Goal: Register for event/course

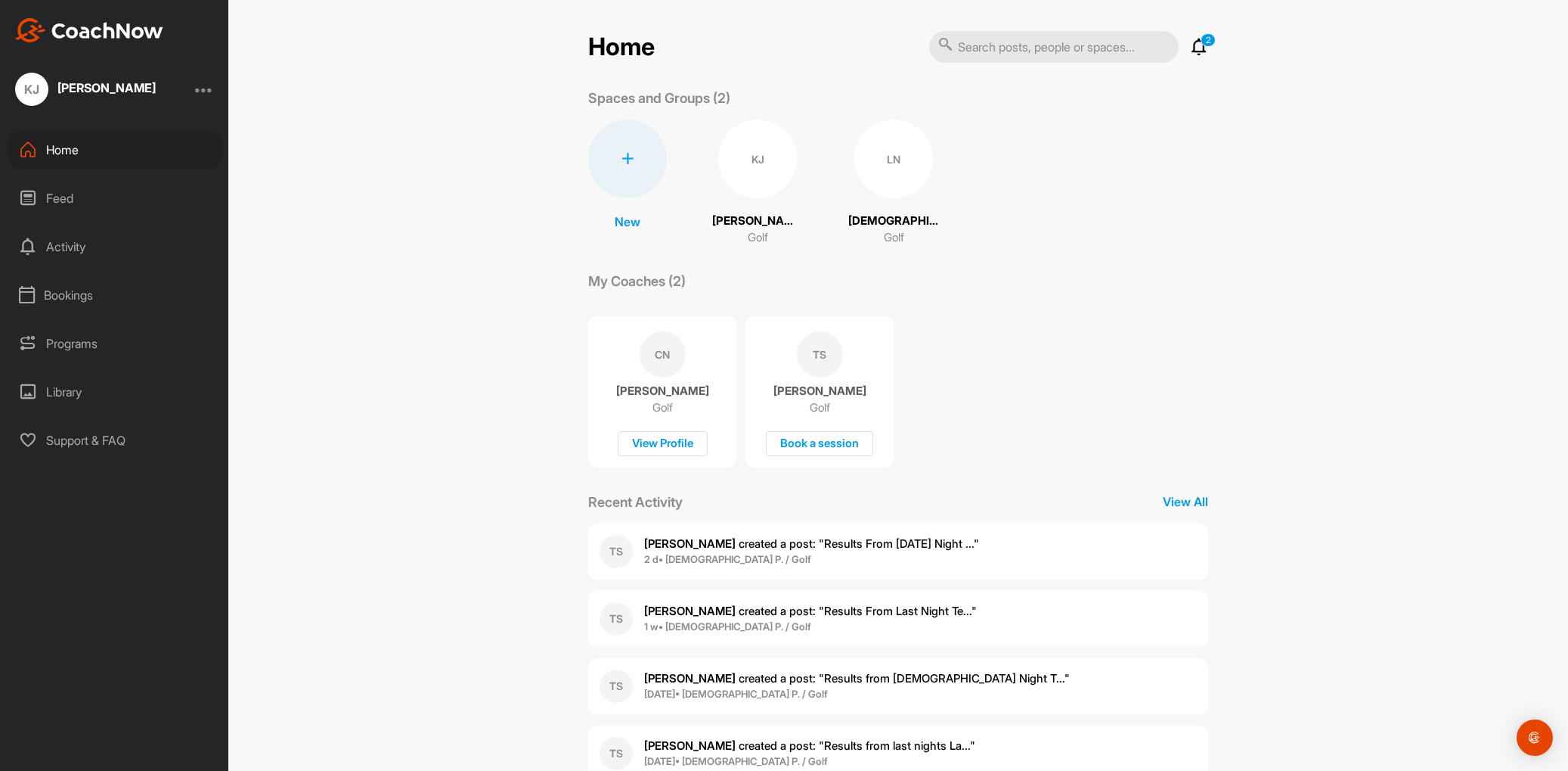
click at [893, 161] on div "LN" at bounding box center [894, 158] width 79 height 79
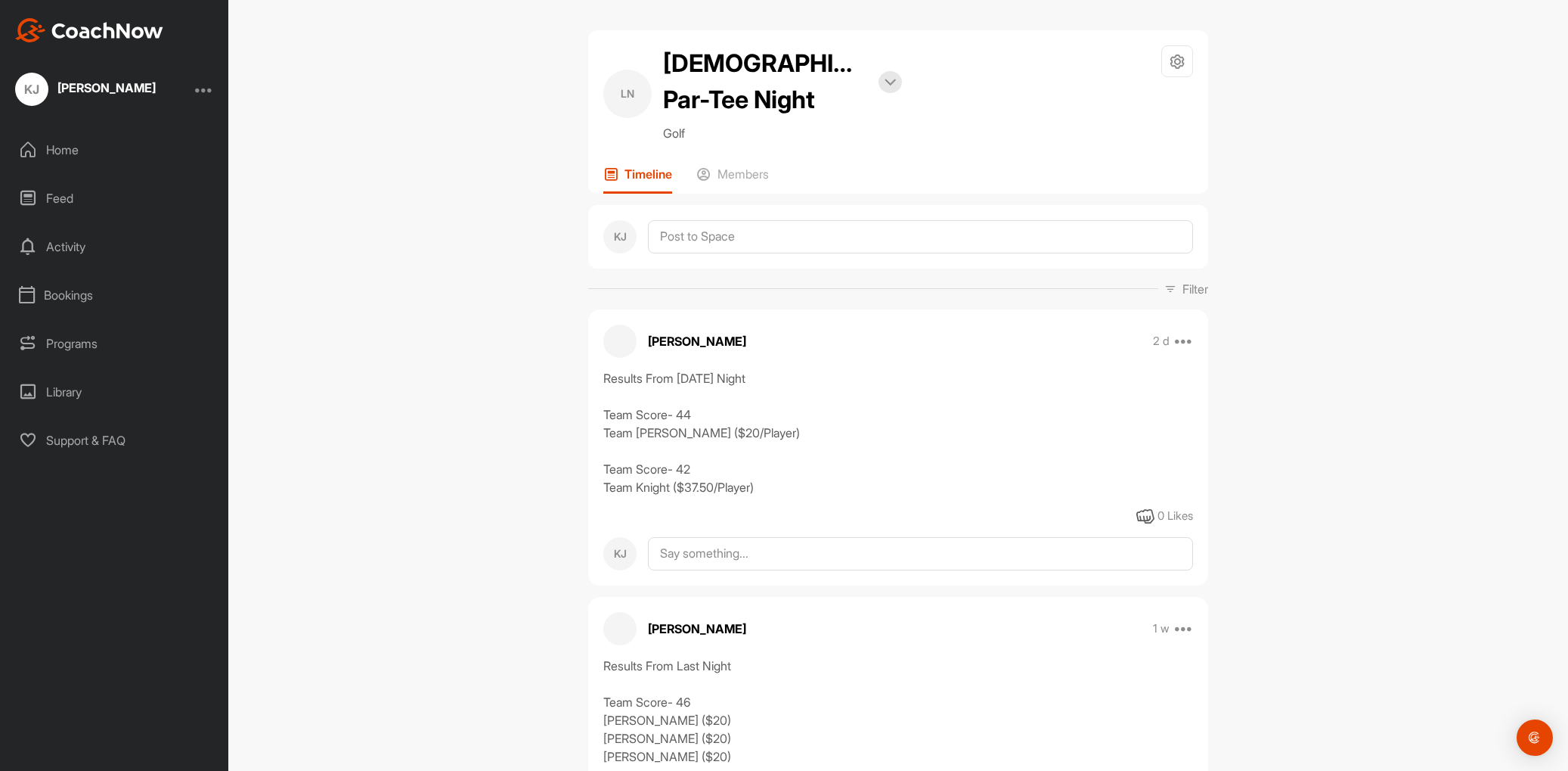
click at [93, 343] on div "Programs" at bounding box center [115, 343] width 213 height 38
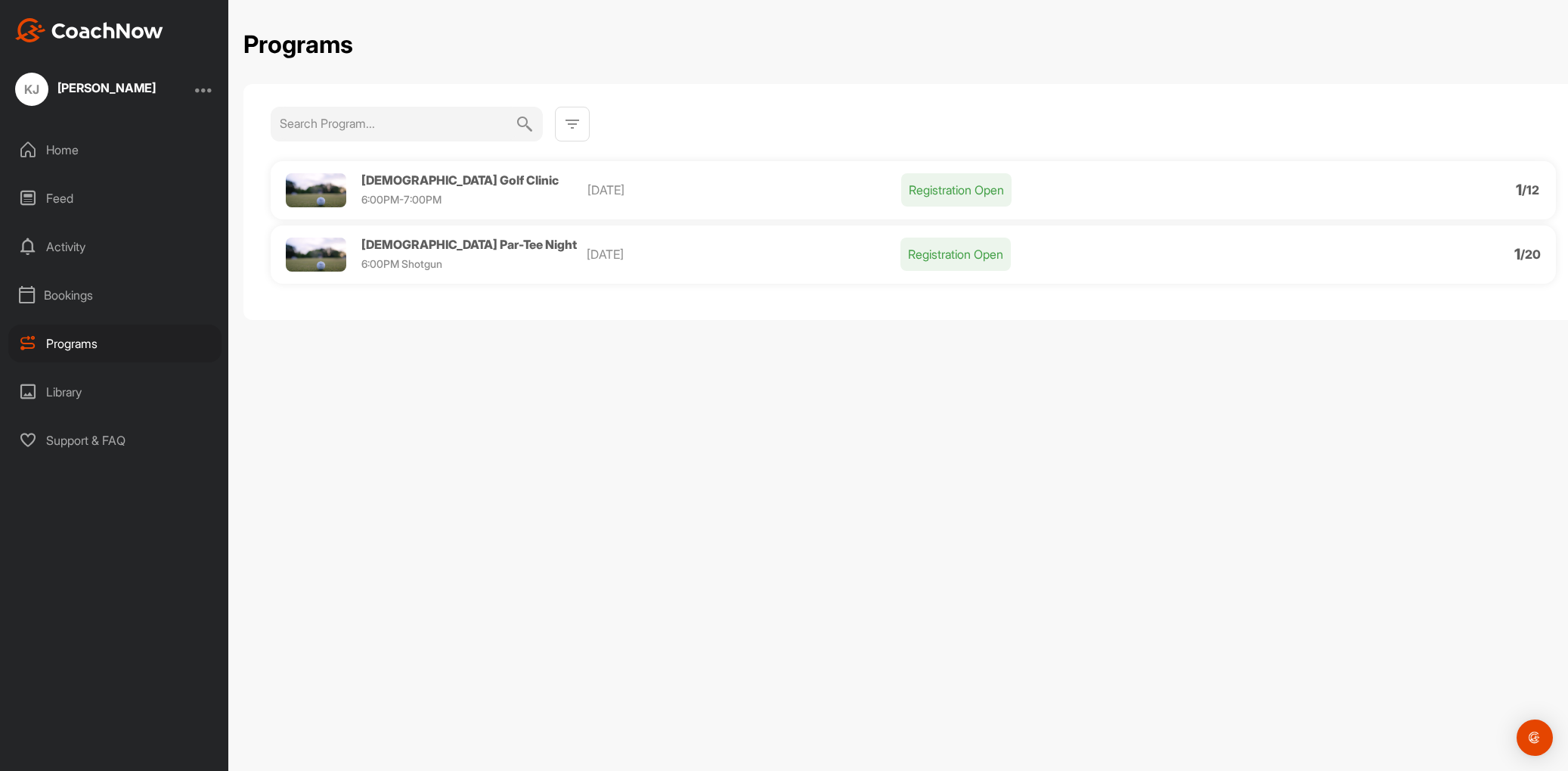
click at [964, 185] on p "Registration Open" at bounding box center [956, 190] width 111 height 33
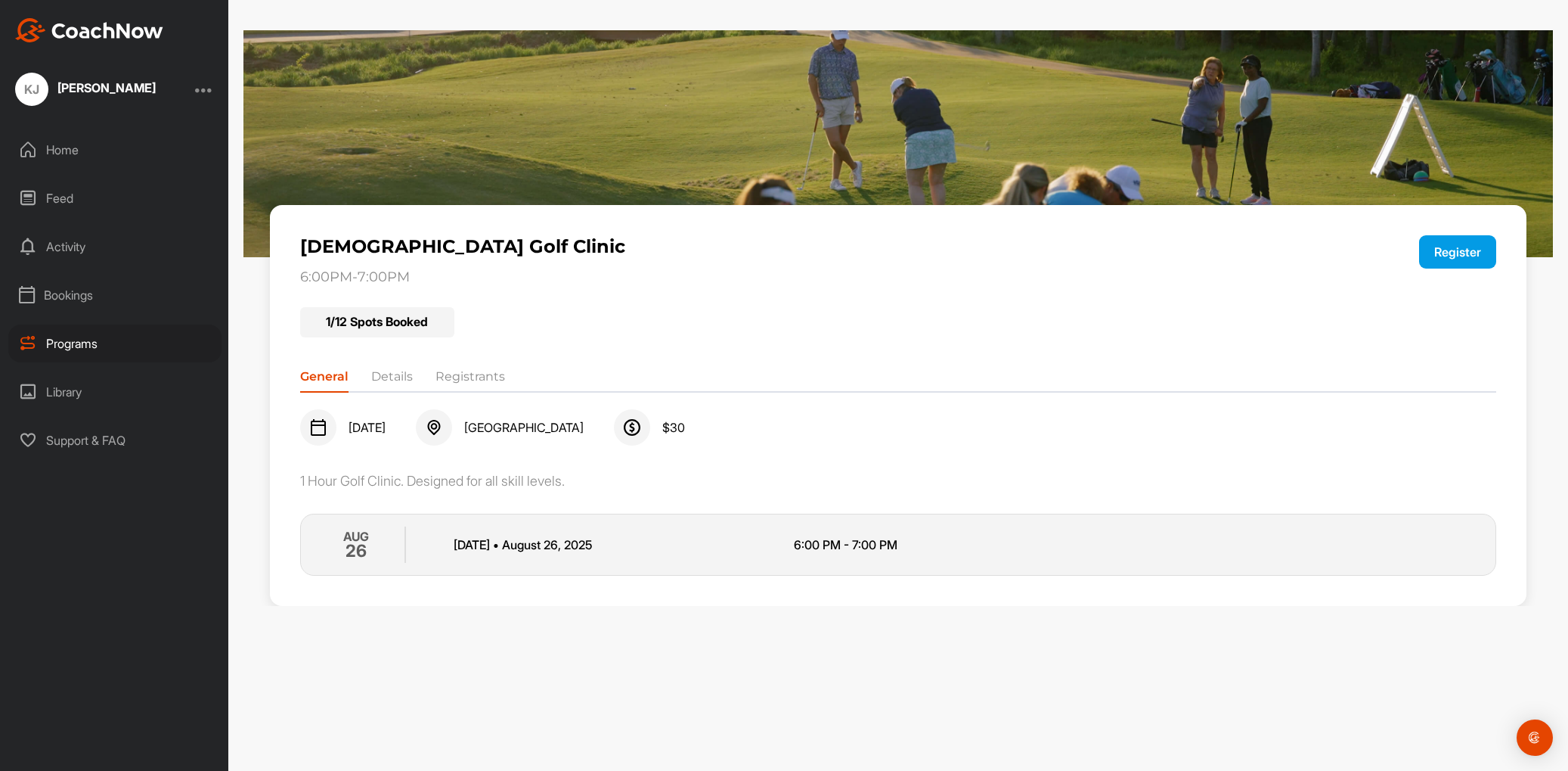
click at [1450, 246] on button "Register" at bounding box center [1457, 252] width 77 height 33
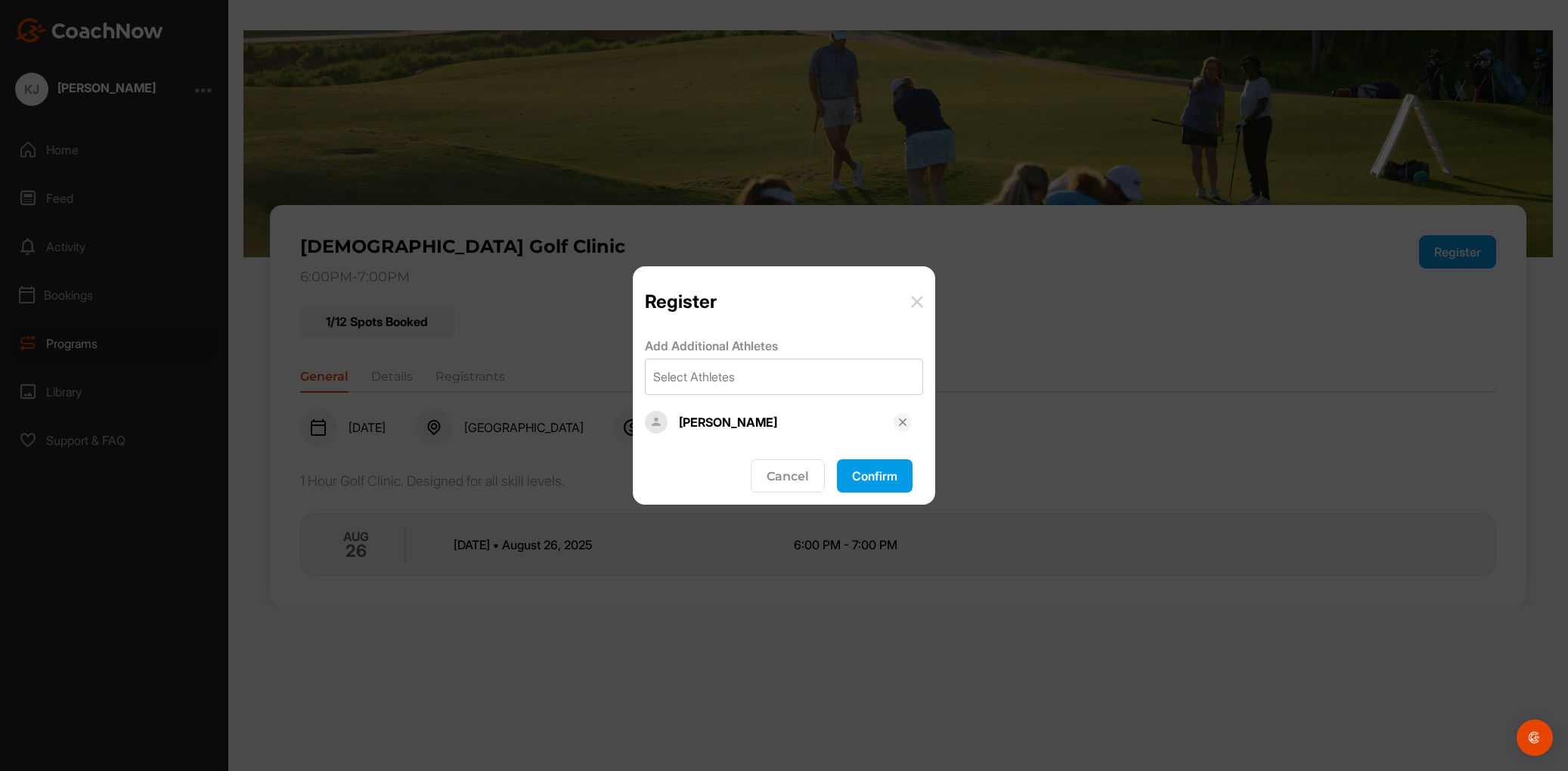
click at [874, 480] on button "Confirm" at bounding box center [874, 476] width 75 height 33
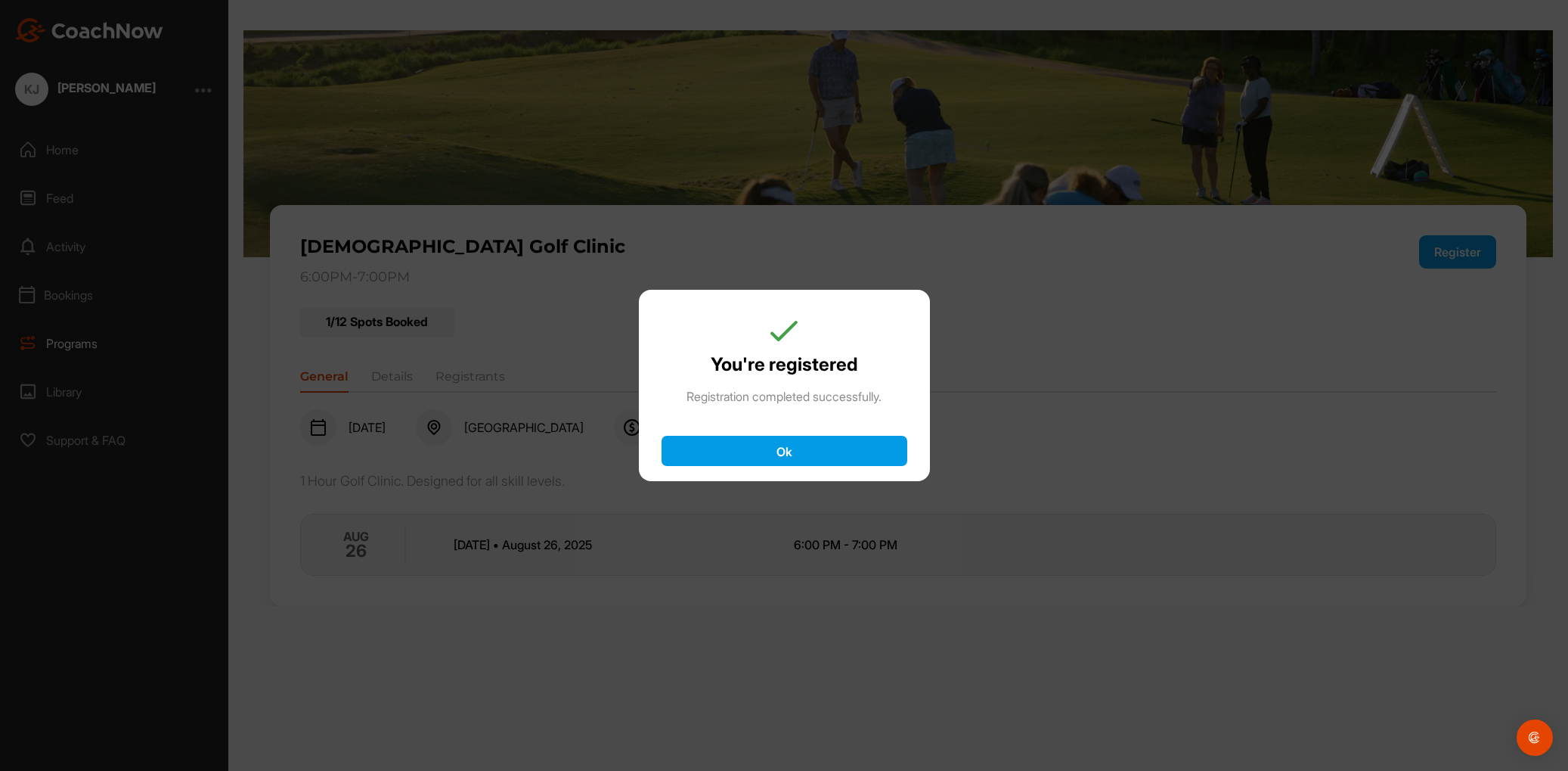
click at [814, 449] on button "Ok" at bounding box center [784, 451] width 246 height 30
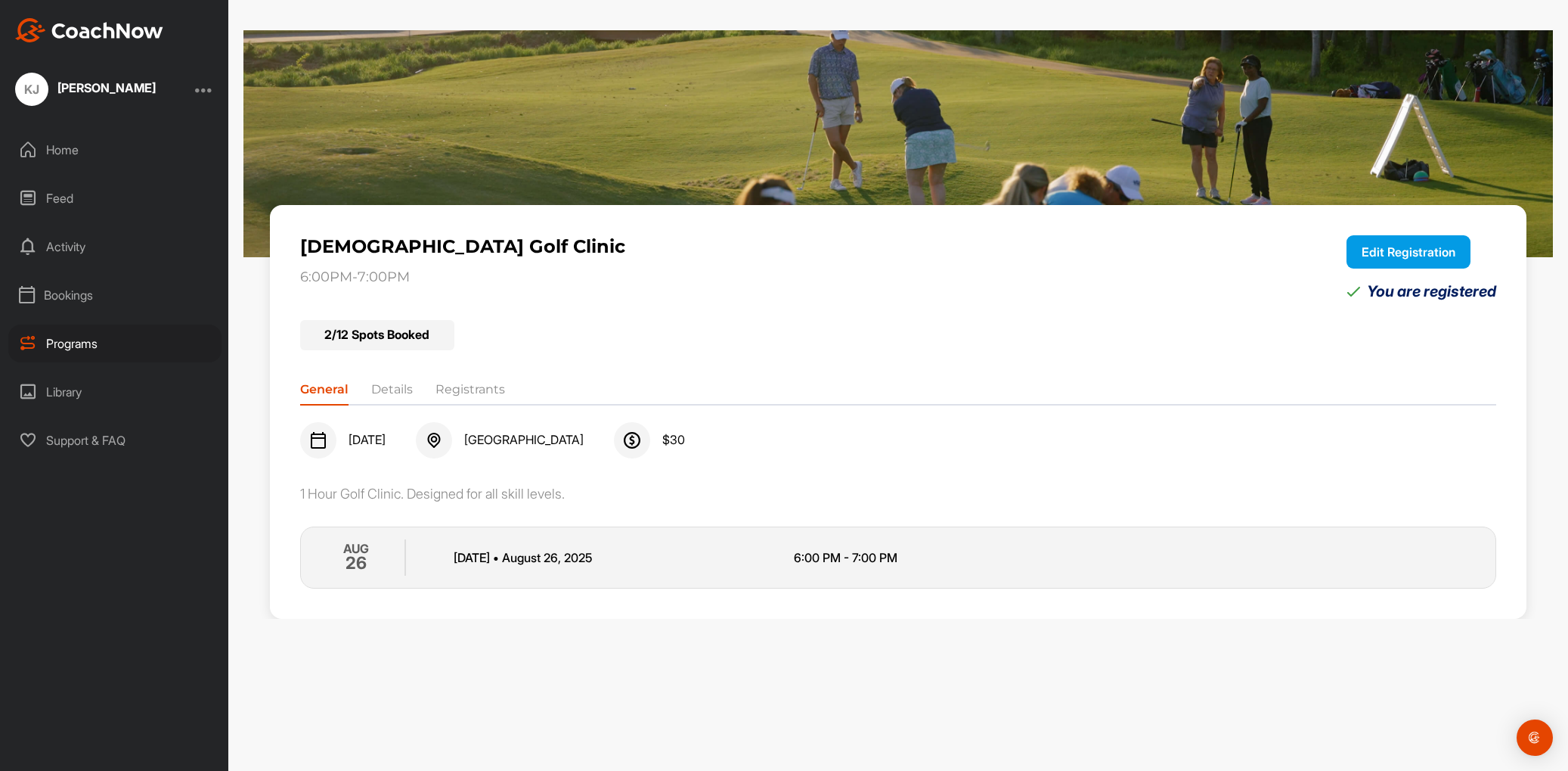
click at [55, 339] on div "Programs" at bounding box center [115, 343] width 213 height 38
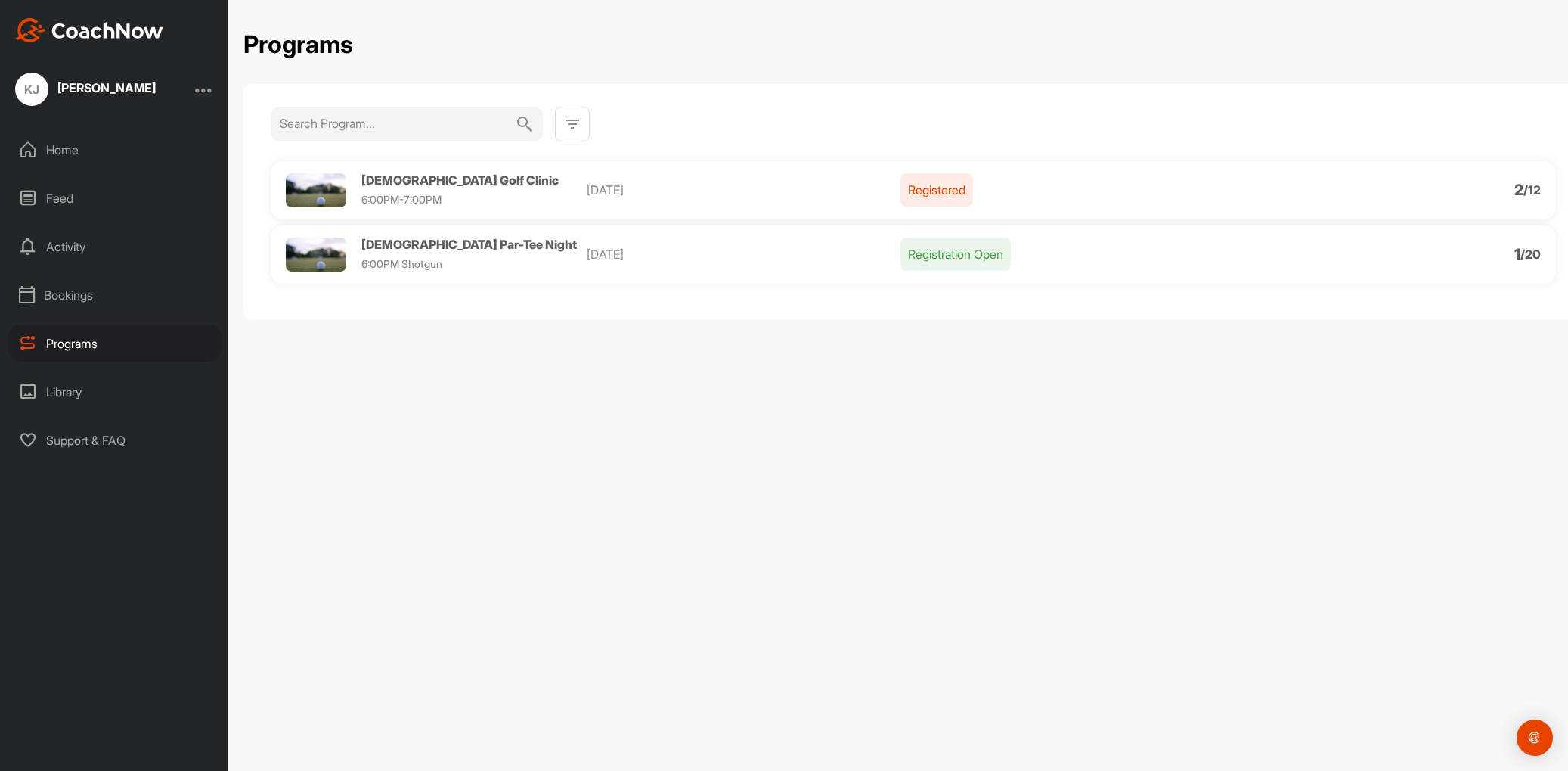
click at [434, 179] on span "[DEMOGRAPHIC_DATA] Golf Clinic" at bounding box center [459, 180] width 197 height 15
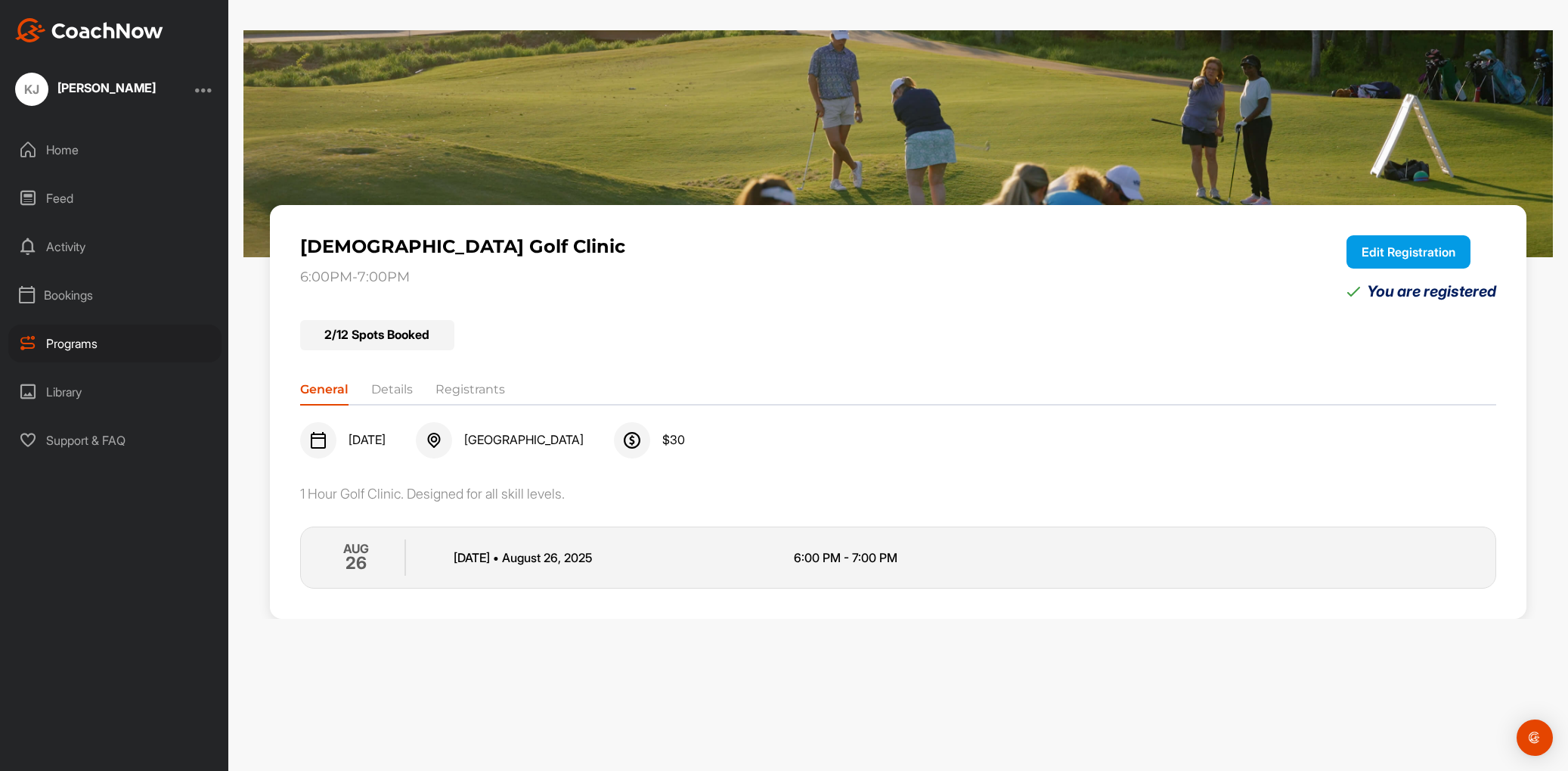
click at [471, 389] on li "Registrants" at bounding box center [470, 392] width 70 height 24
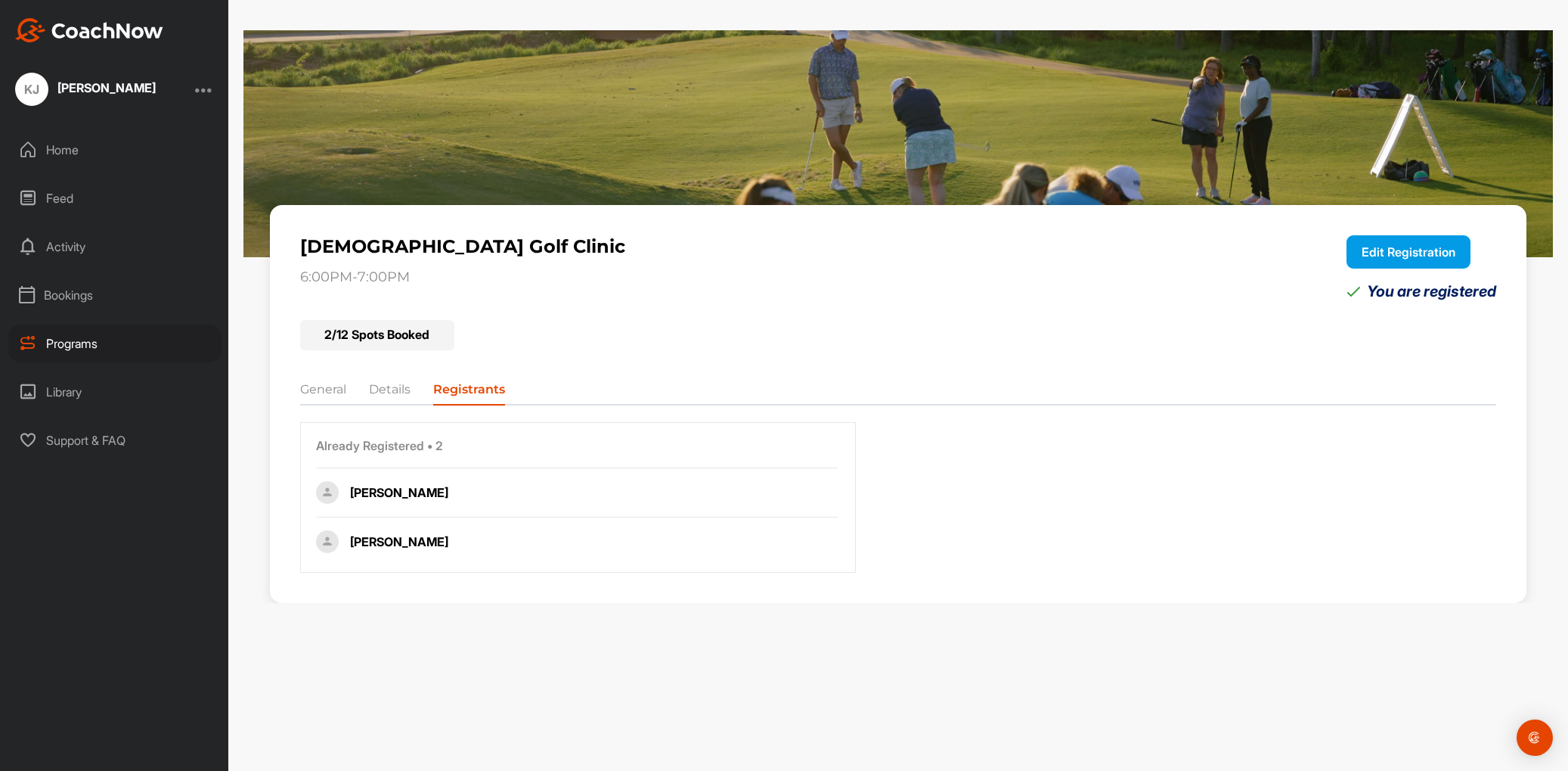
click at [1370, 251] on button "Edit Registration" at bounding box center [1408, 252] width 124 height 33
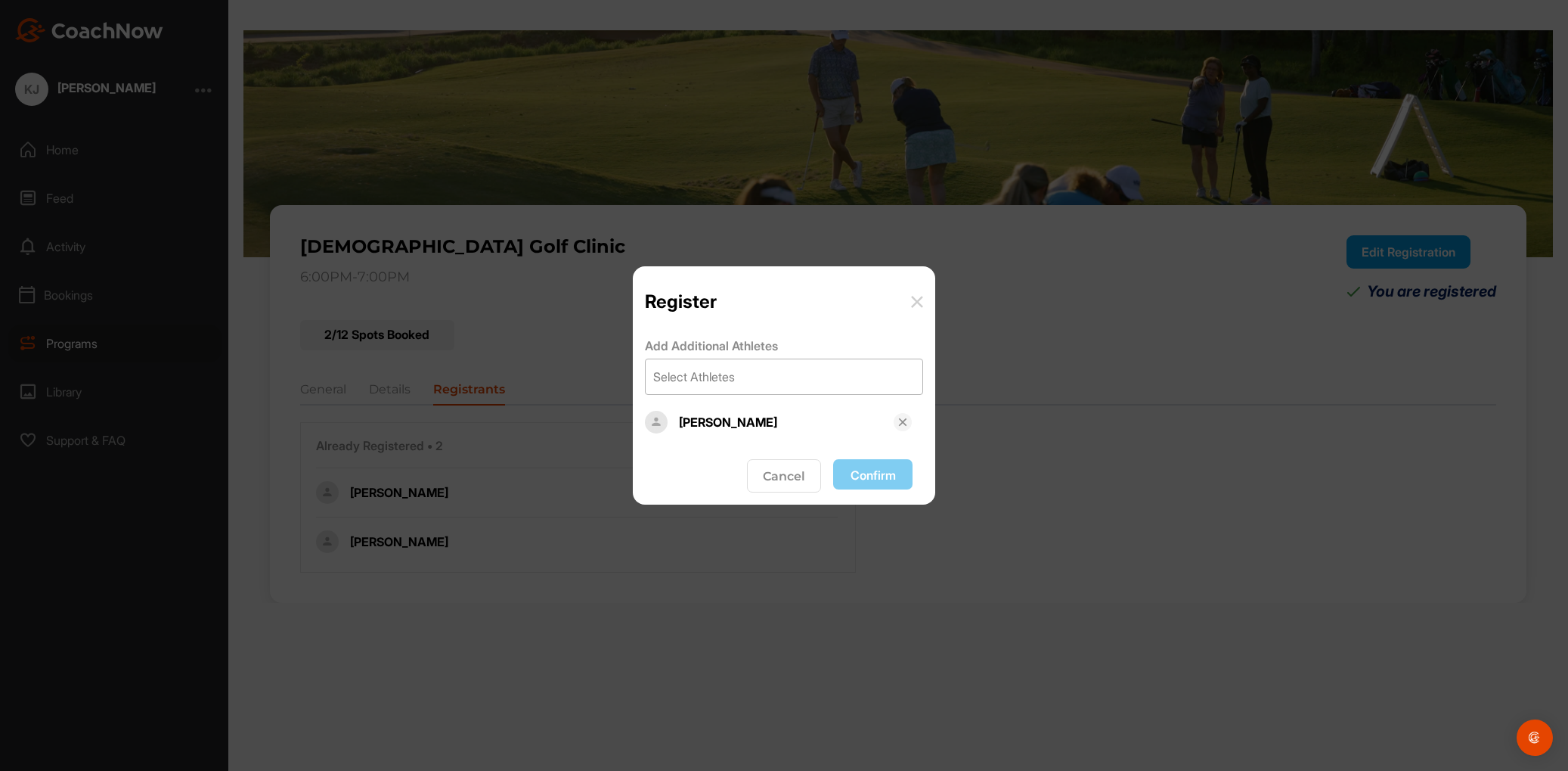
click at [761, 376] on div "Select Athletes" at bounding box center [784, 376] width 276 height 34
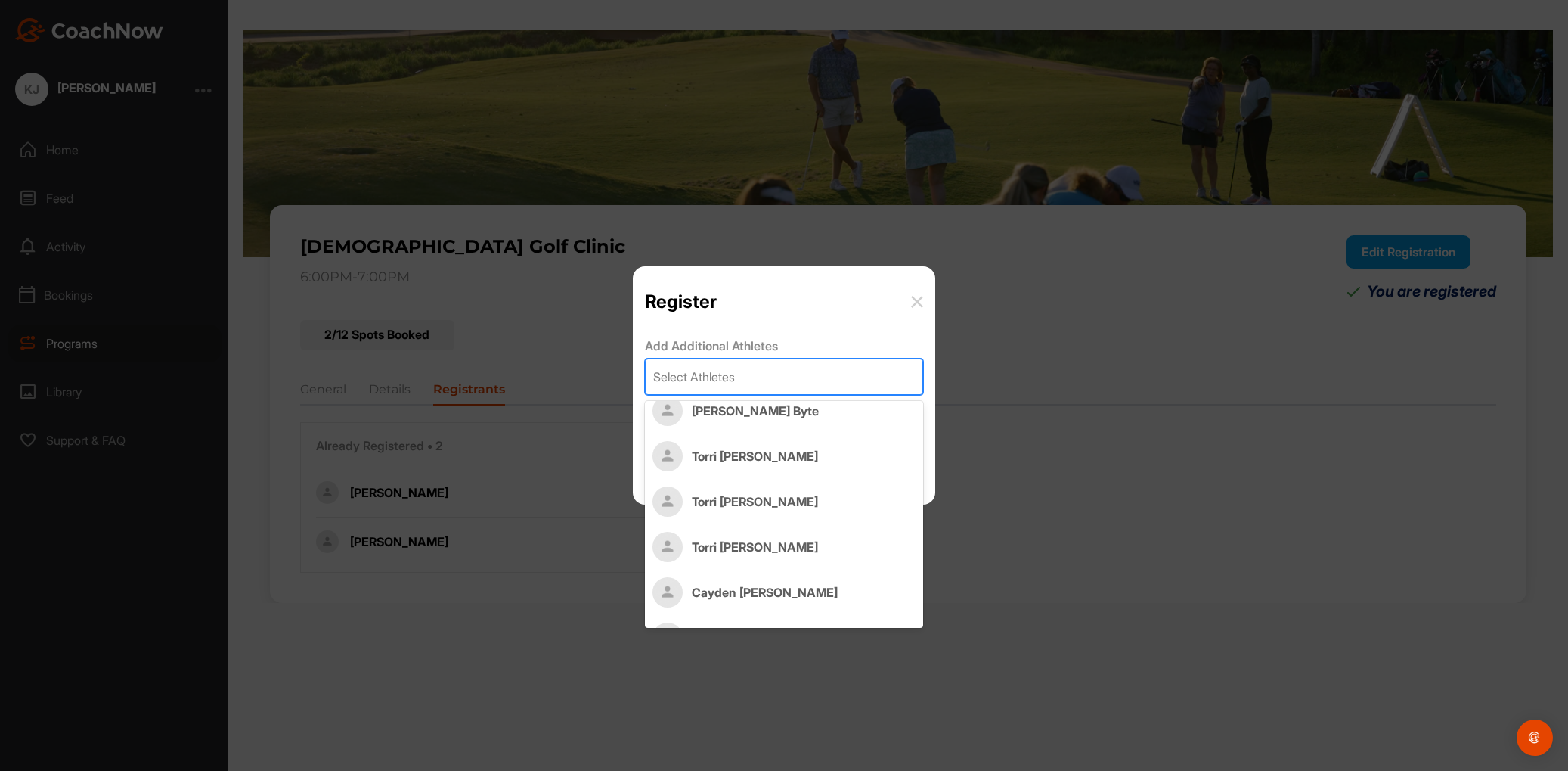
scroll to position [639, 0]
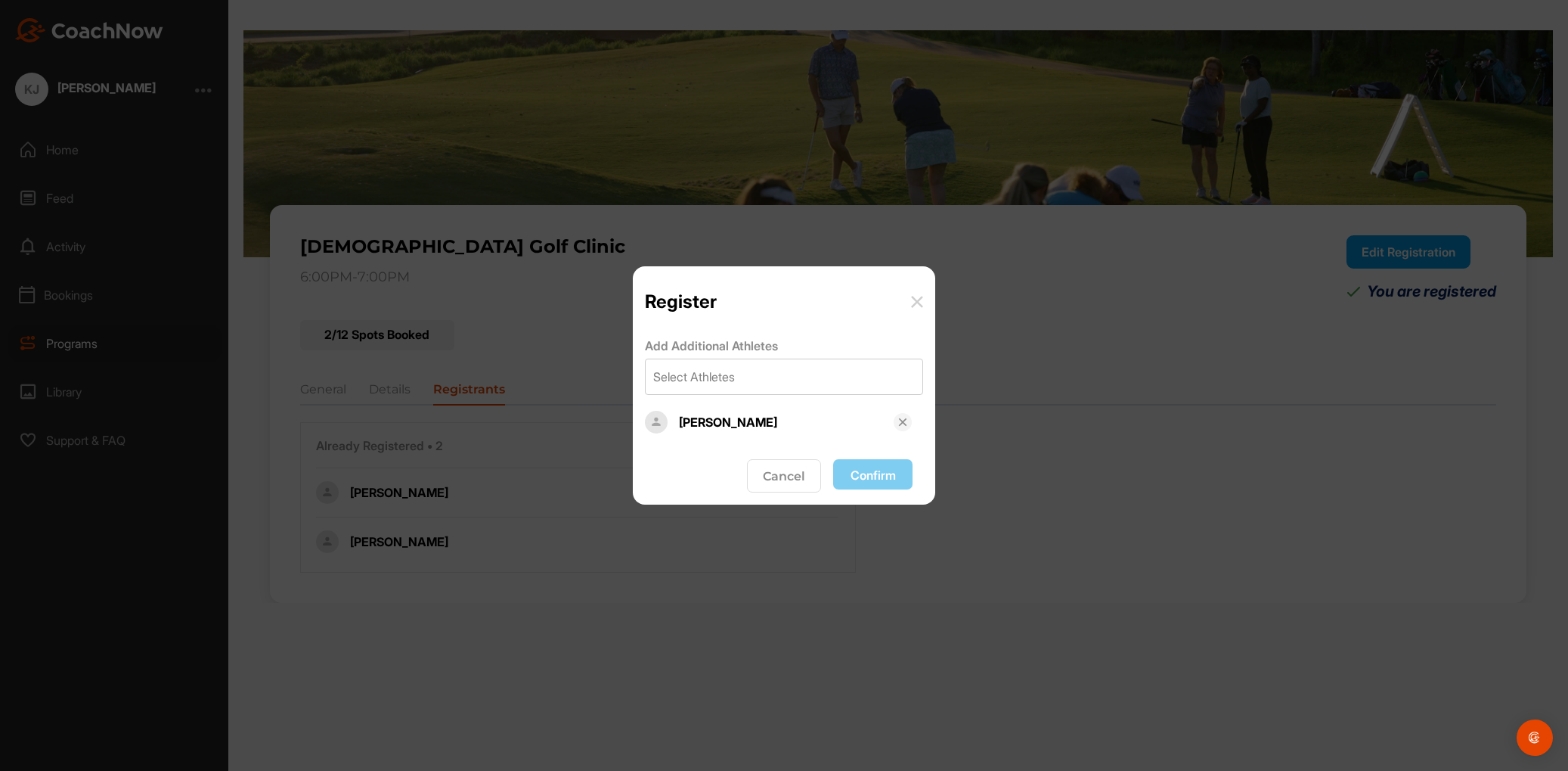
click at [910, 302] on div "Register" at bounding box center [784, 301] width 278 height 22
click at [918, 298] on img at bounding box center [916, 301] width 12 height 12
